Goal: Task Accomplishment & Management: Manage account settings

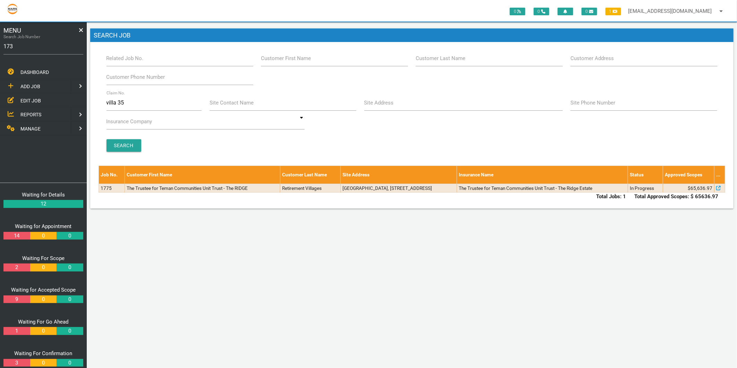
type input "1736"
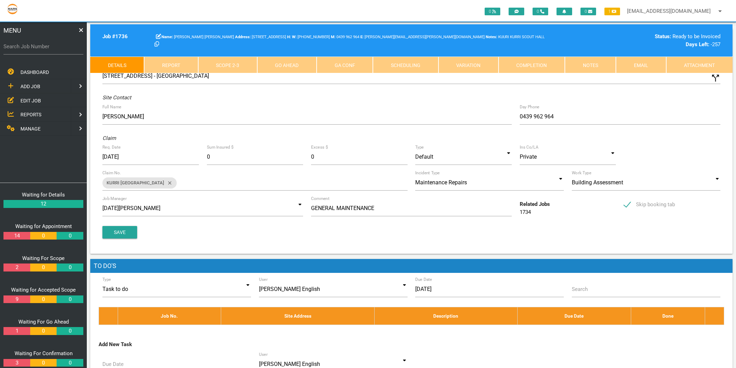
click at [530, 67] on link "Completion" at bounding box center [531, 65] width 66 height 17
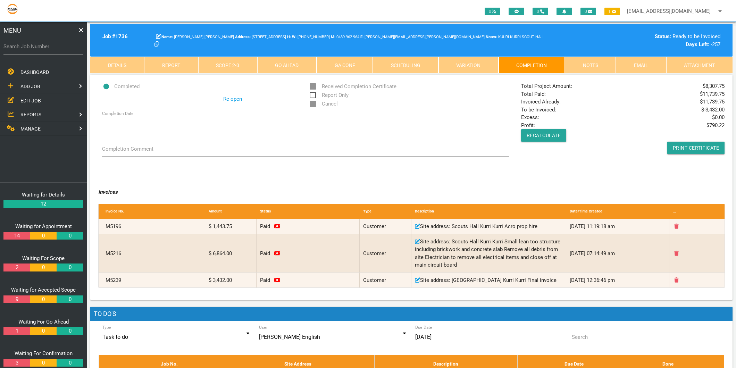
click at [26, 98] on span "EDIT JOB" at bounding box center [30, 101] width 20 height 6
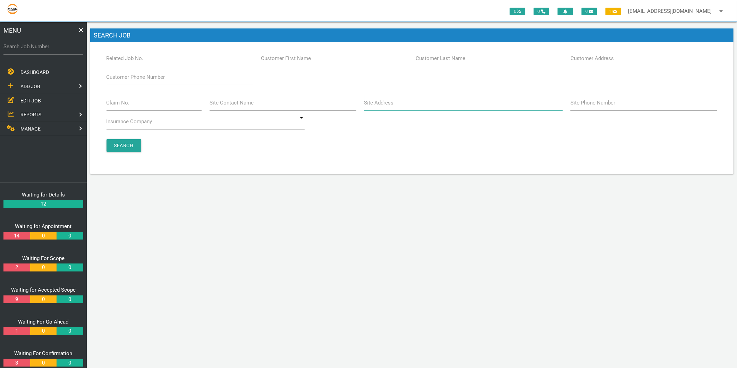
click at [396, 108] on input "Site Address" at bounding box center [463, 103] width 198 height 16
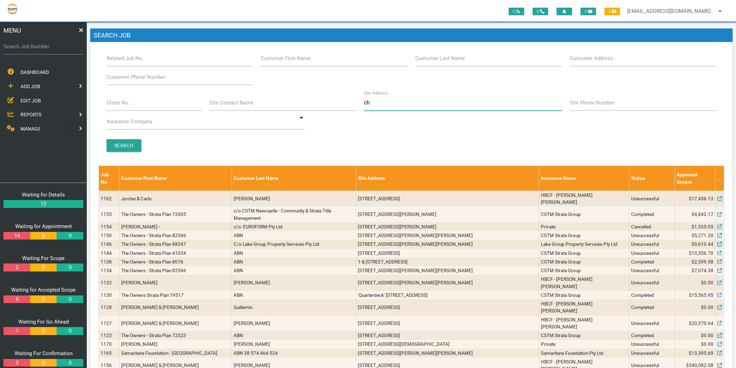
type input "charlotte"
click at [116, 146] on input "Search" at bounding box center [124, 145] width 35 height 12
